Goal: Find specific page/section: Find specific page/section

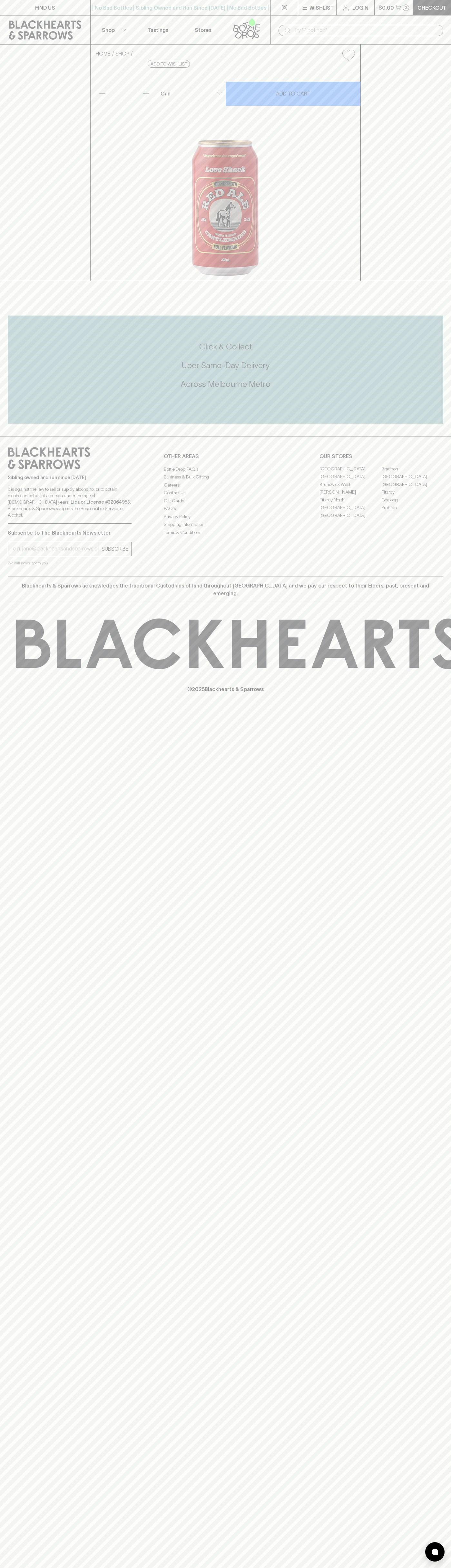
click at [450, 709] on div "© 2025 Blackhearts & Sparrows" at bounding box center [225, 656] width 451 height 106
click at [19, 1568] on html "FIND US | No Bad Bottles | Sibling Owned and Run Since 2006 | No Bad Bottles | …" at bounding box center [225, 784] width 451 height 1568
click at [28, 1327] on div "FIND US | No Bad Bottles | Sibling Owned and Run Since 2006 | No Bad Bottles | …" at bounding box center [225, 784] width 451 height 1568
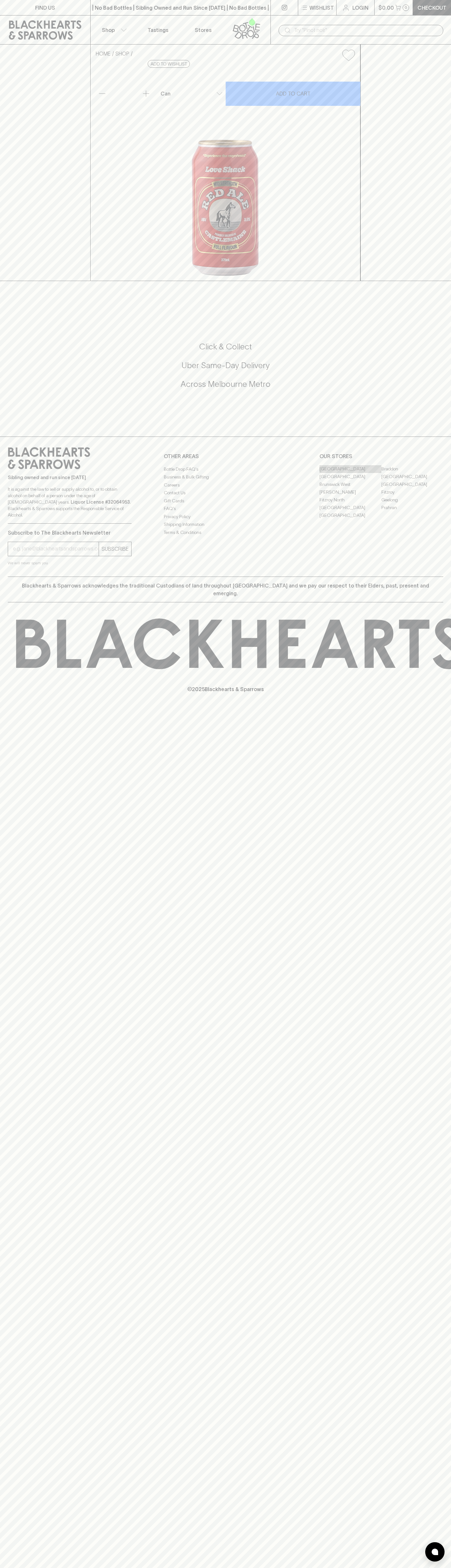
click at [350, 473] on link "[GEOGRAPHIC_DATA]" at bounding box center [349, 469] width 62 height 8
